Goal: Complete application form

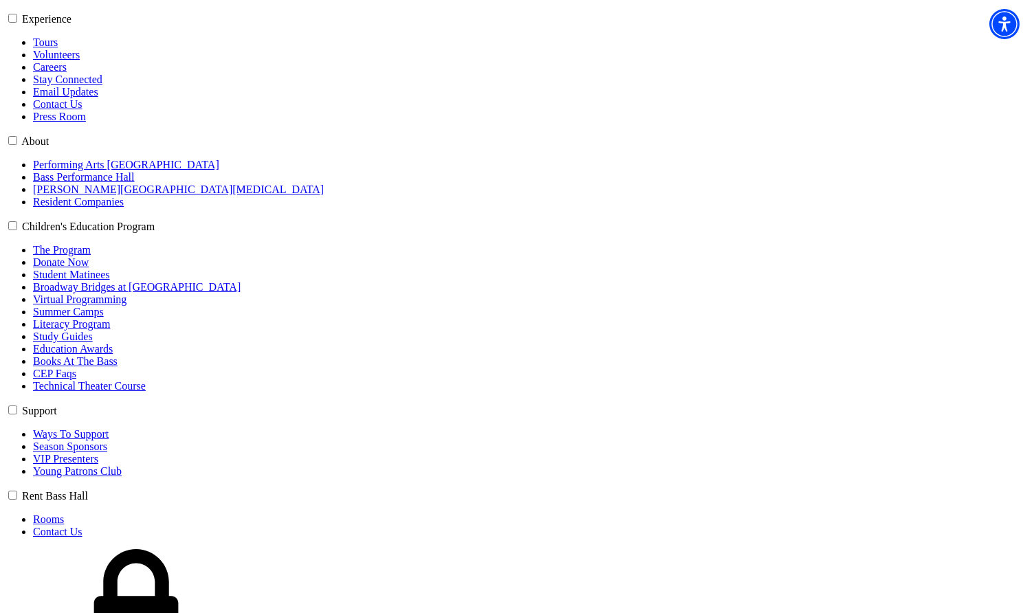
scroll to position [688, 0]
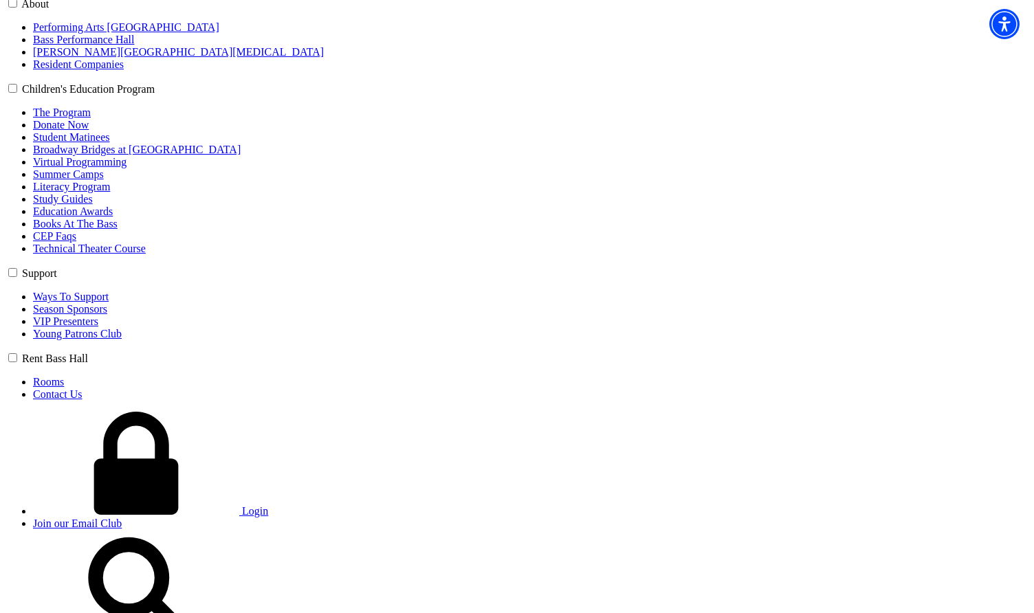
type input "C"
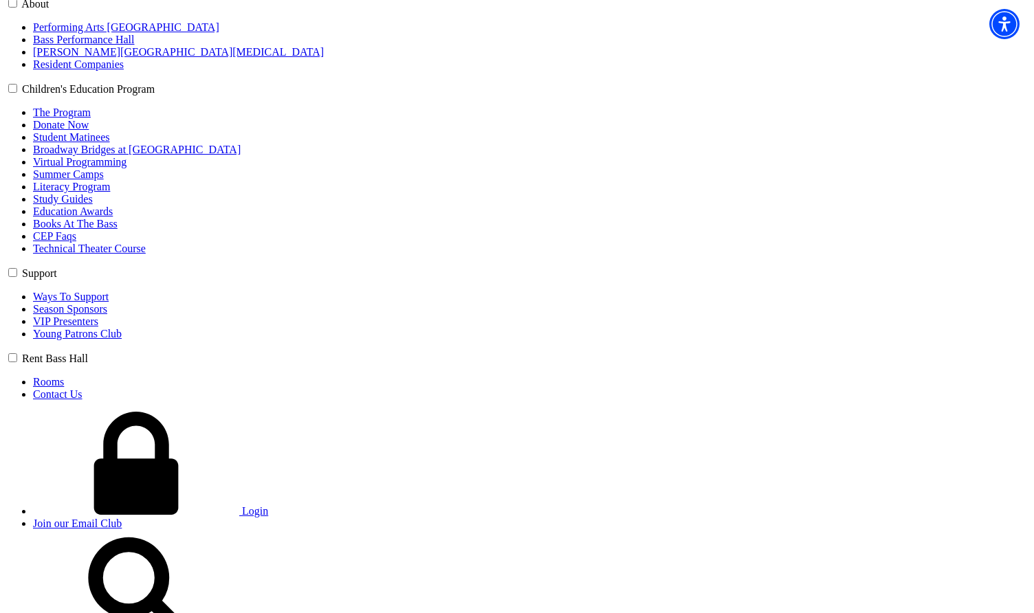
radio input "true"
type input "Chris"
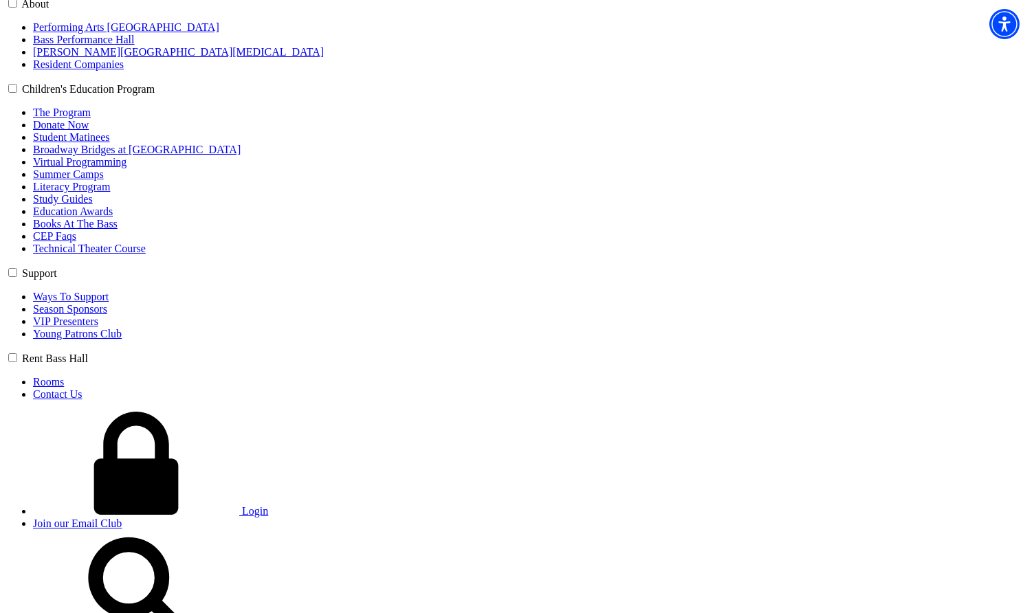
type input "cb@jizaw.com"
type input "2"
type input "(205) 809-5154"
type input "Horse & Hound"
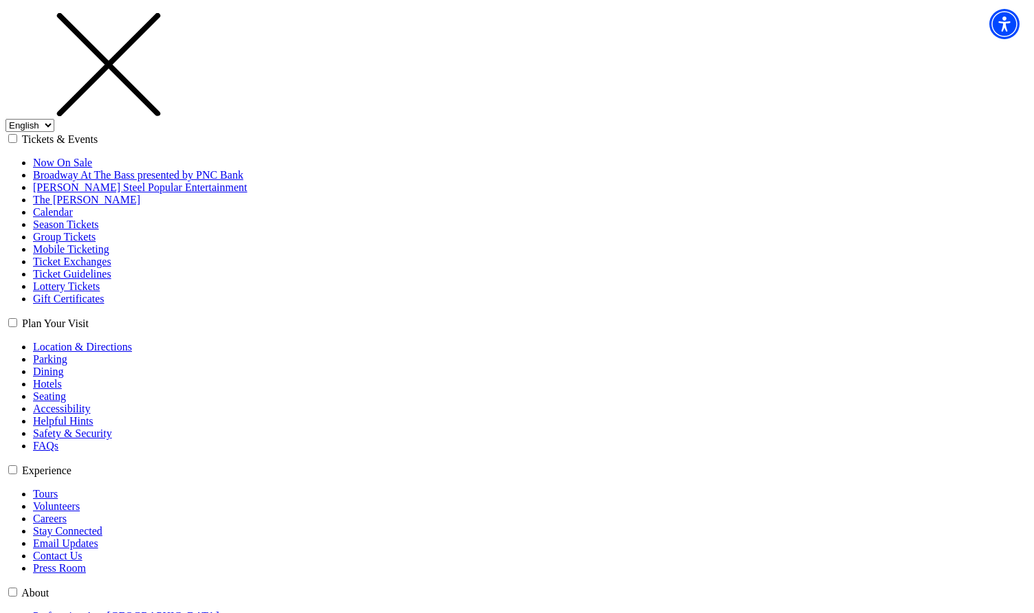
scroll to position [267, 0]
